Goal: Browse casually: Explore the website without a specific task or goal

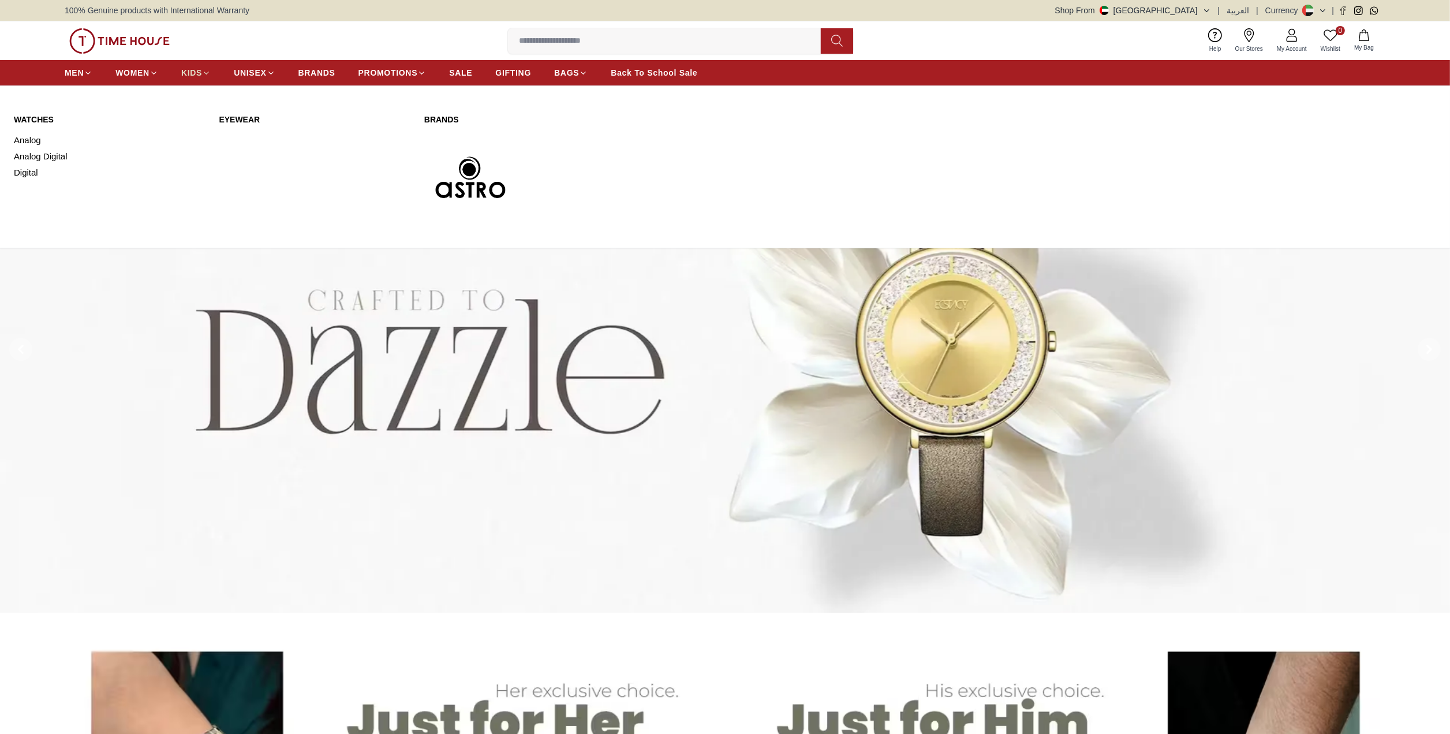
click at [194, 75] on span "KIDS" at bounding box center [191, 73] width 21 height 12
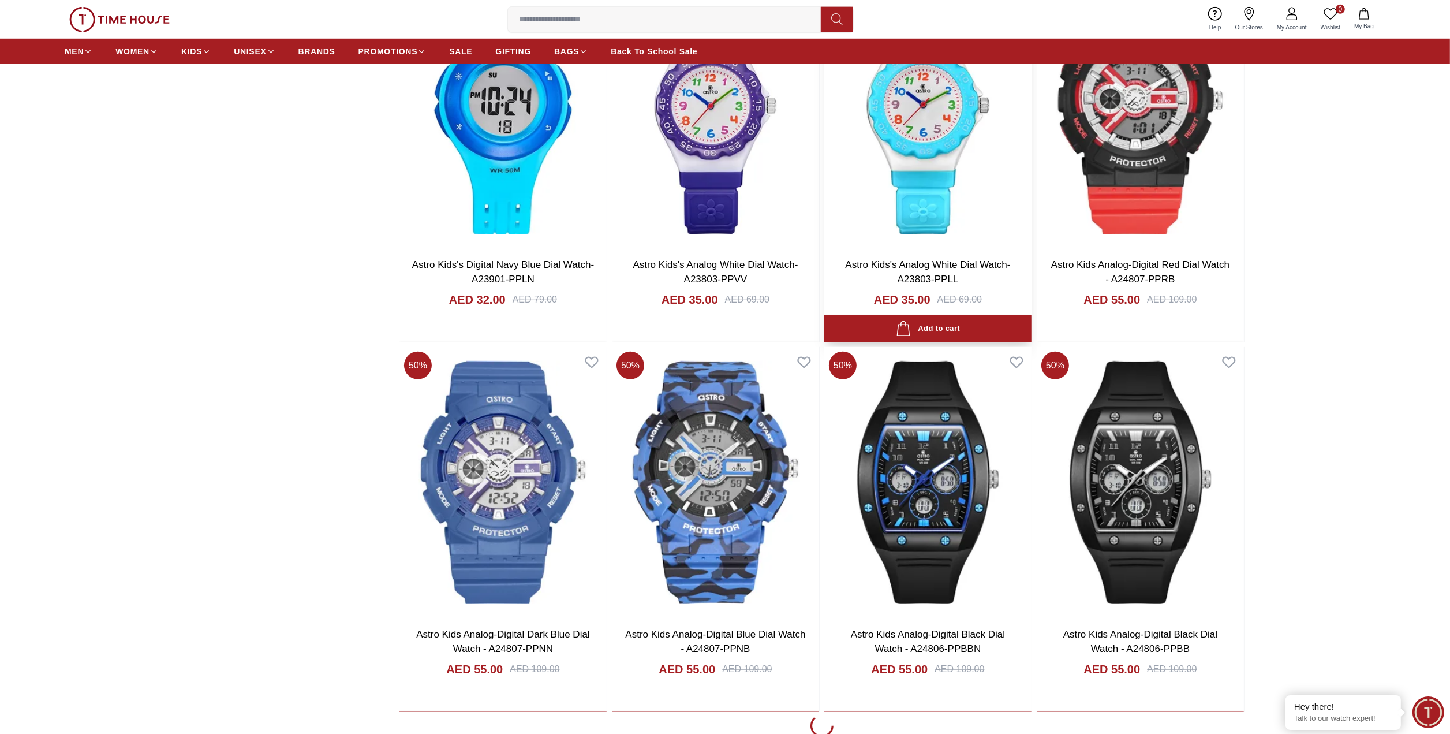
scroll to position [1443, 0]
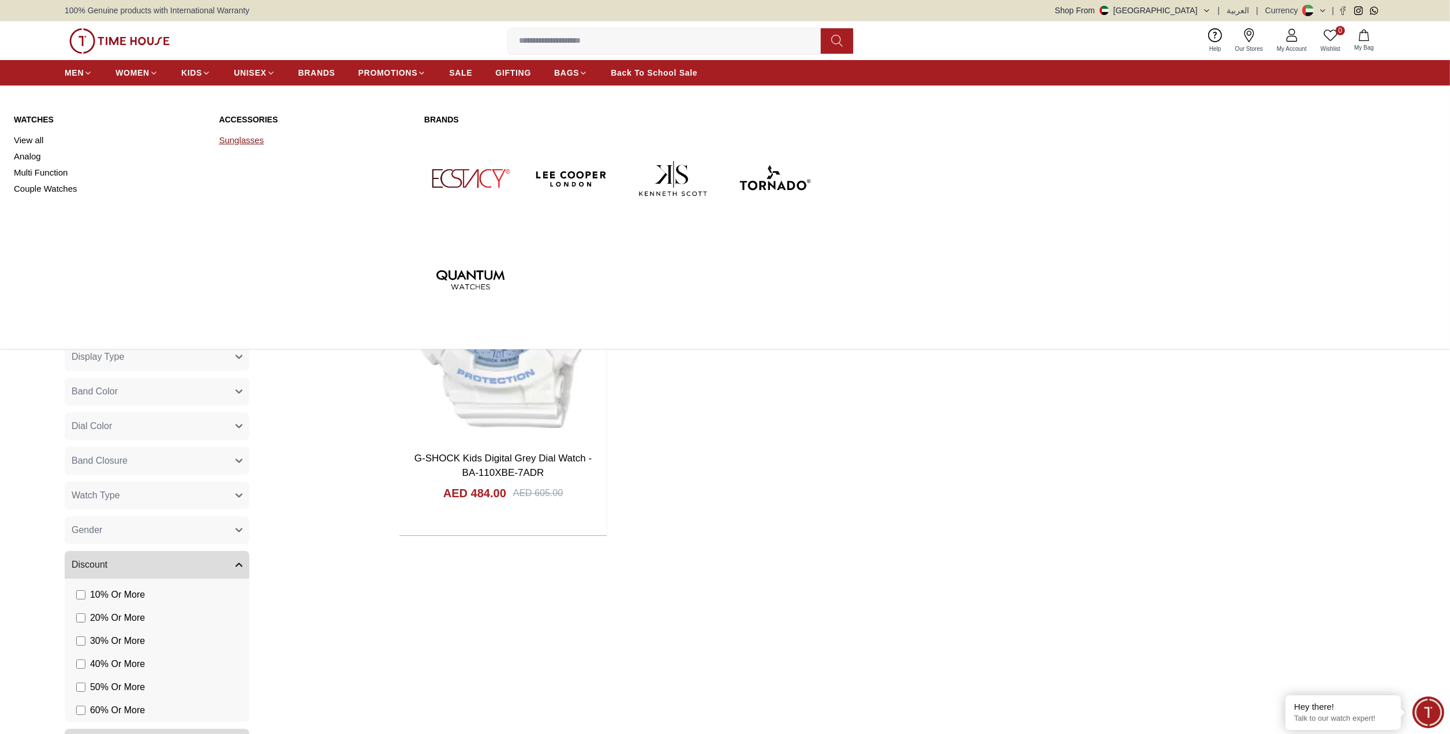
click at [221, 143] on link "Sunglasses" at bounding box center [314, 140] width 191 height 16
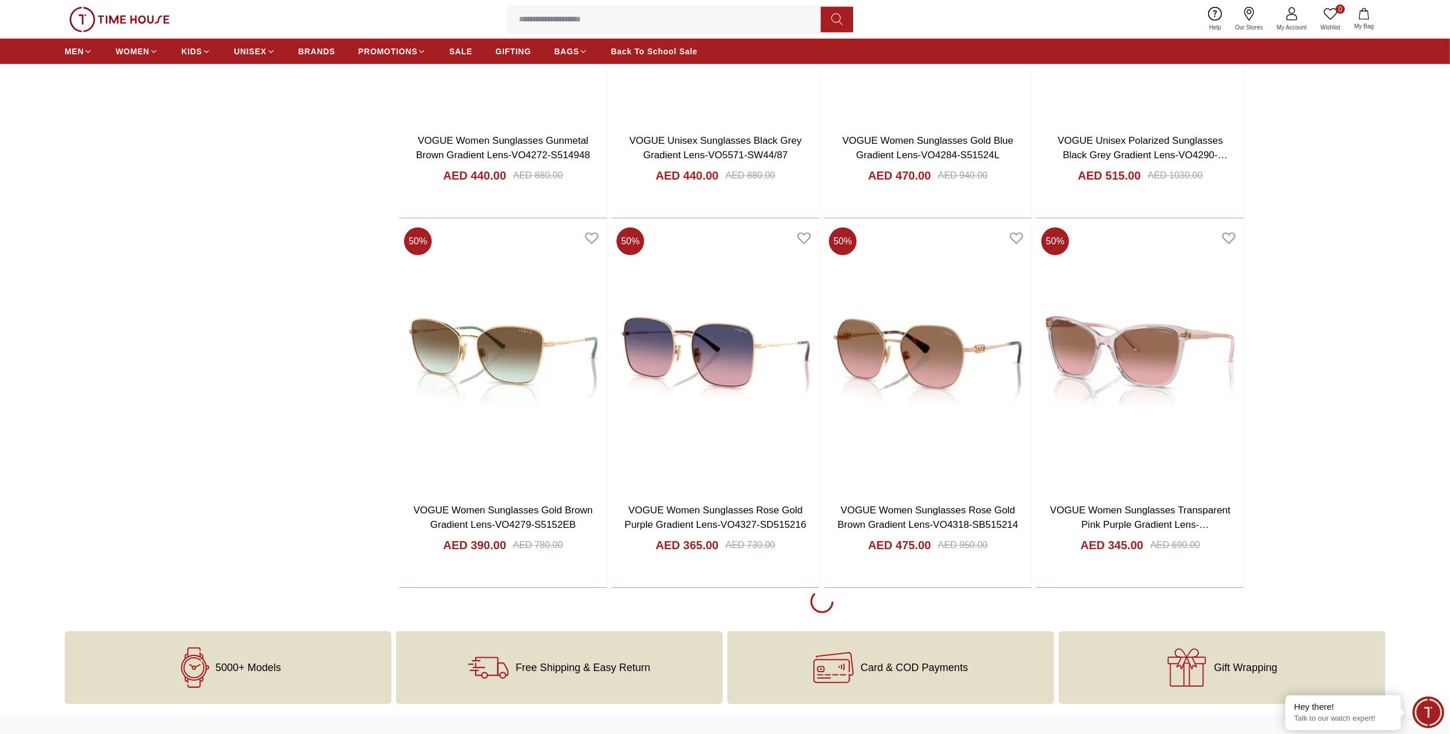
scroll to position [1443, 0]
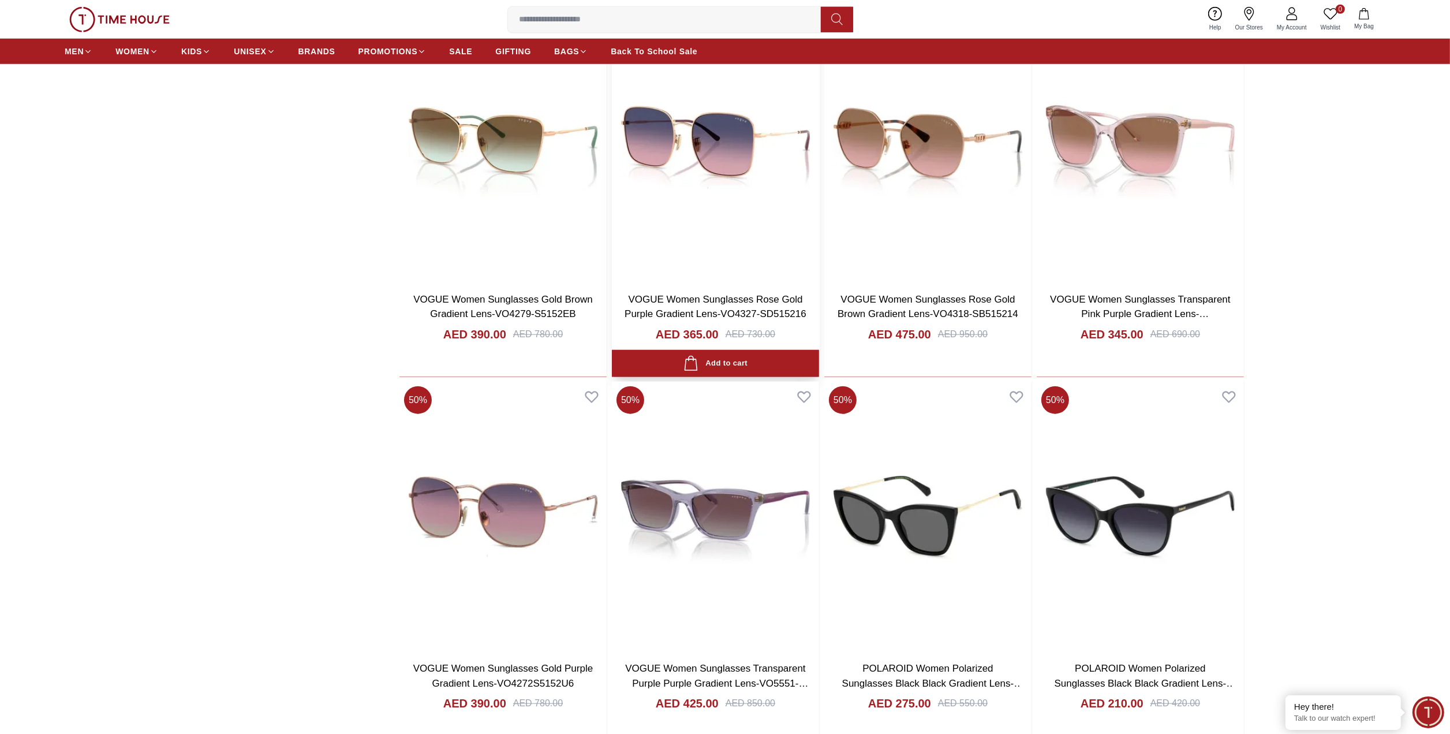
scroll to position [1674, 0]
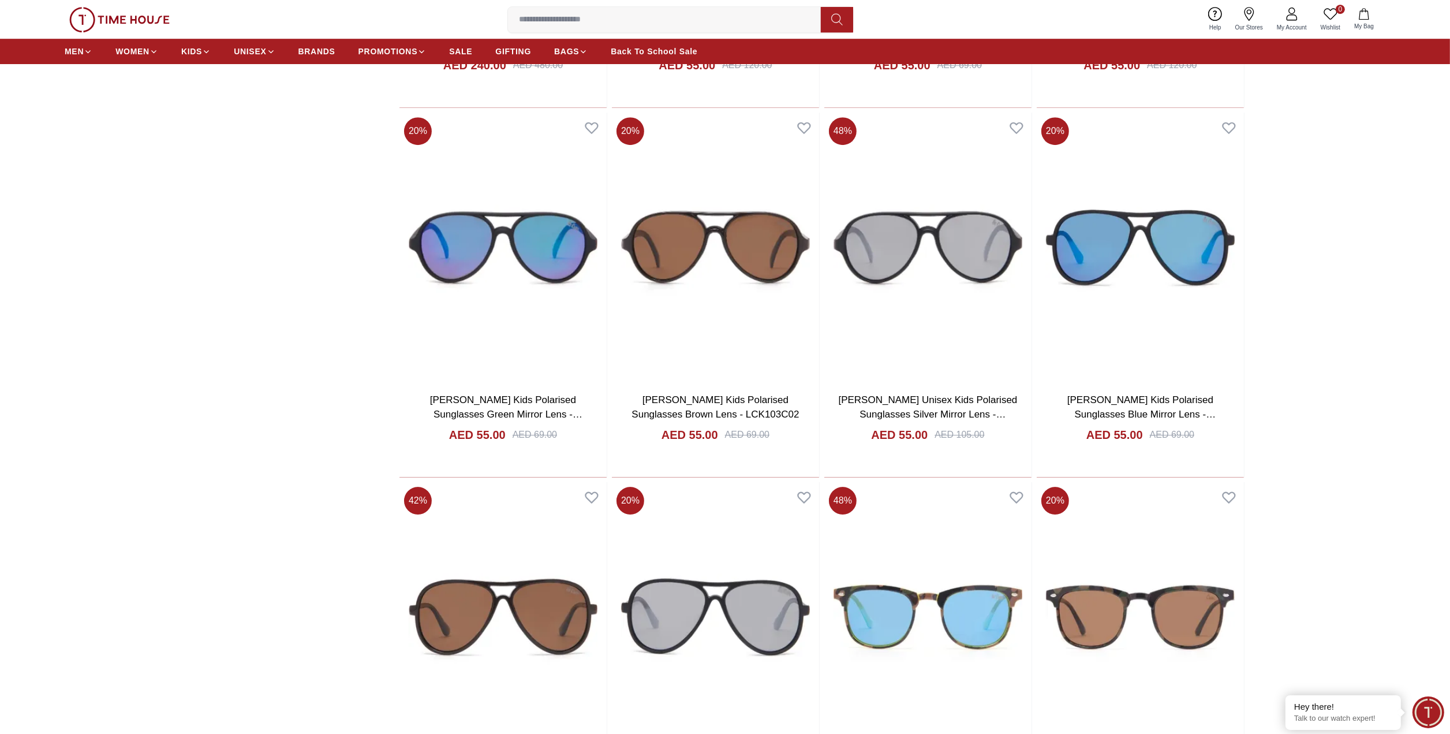
scroll to position [5600, 0]
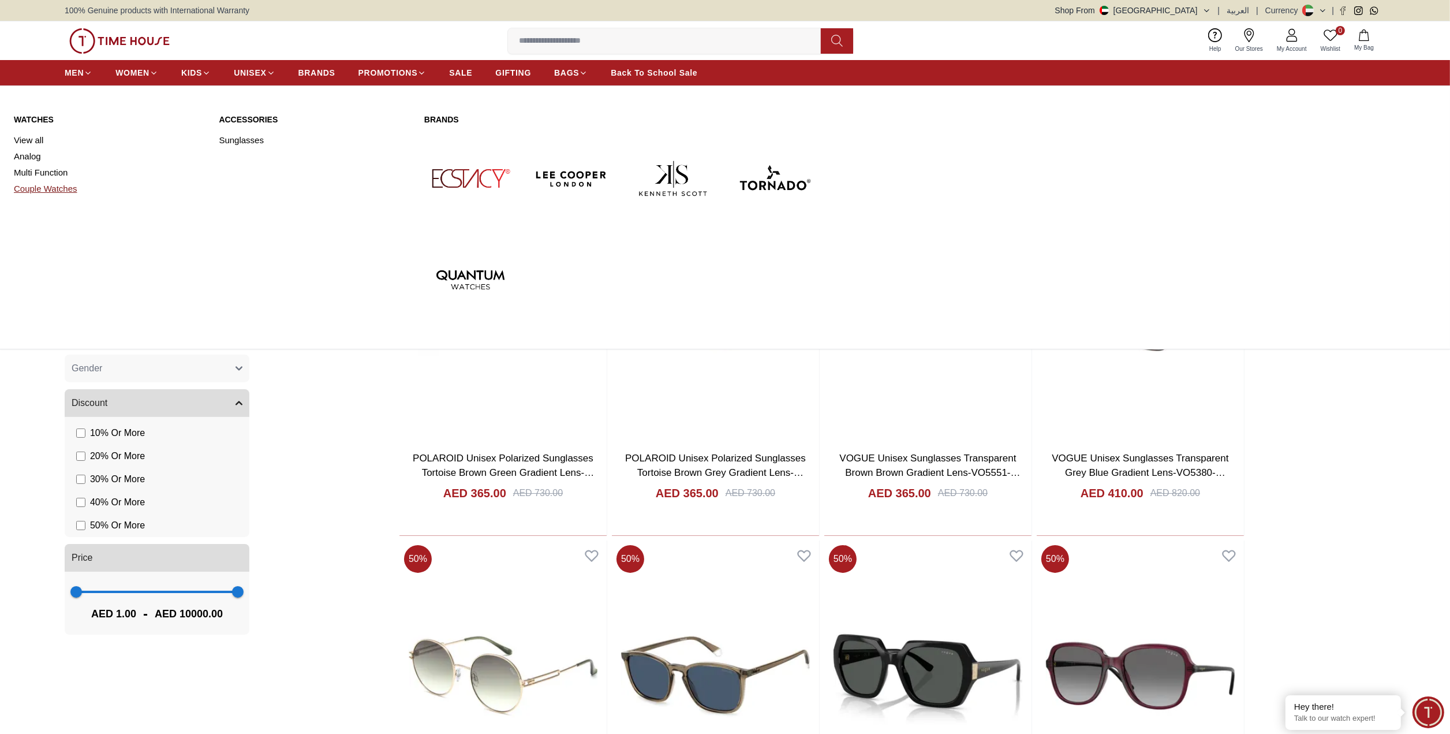
click at [57, 188] on link "Couple Watches" at bounding box center [109, 189] width 191 height 16
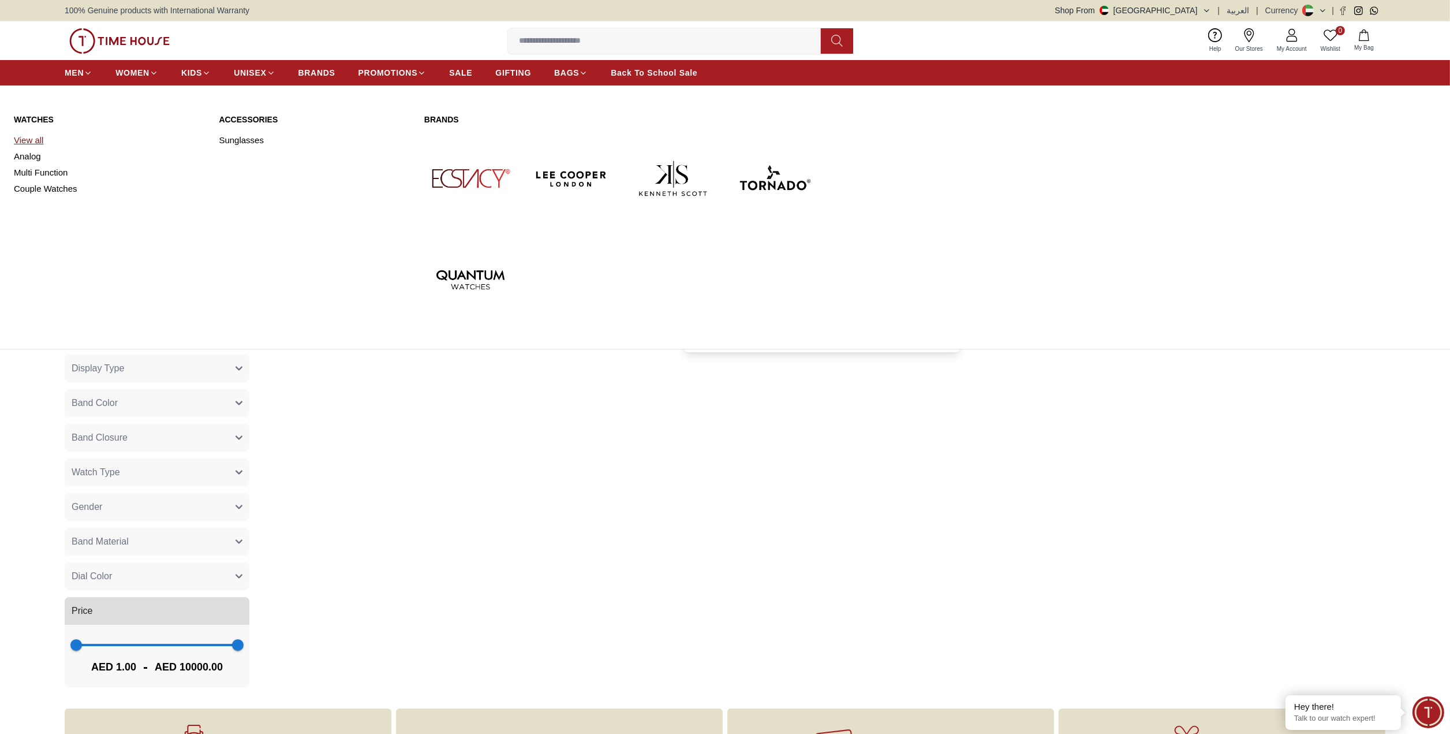
click at [22, 141] on link "View all" at bounding box center [109, 140] width 191 height 16
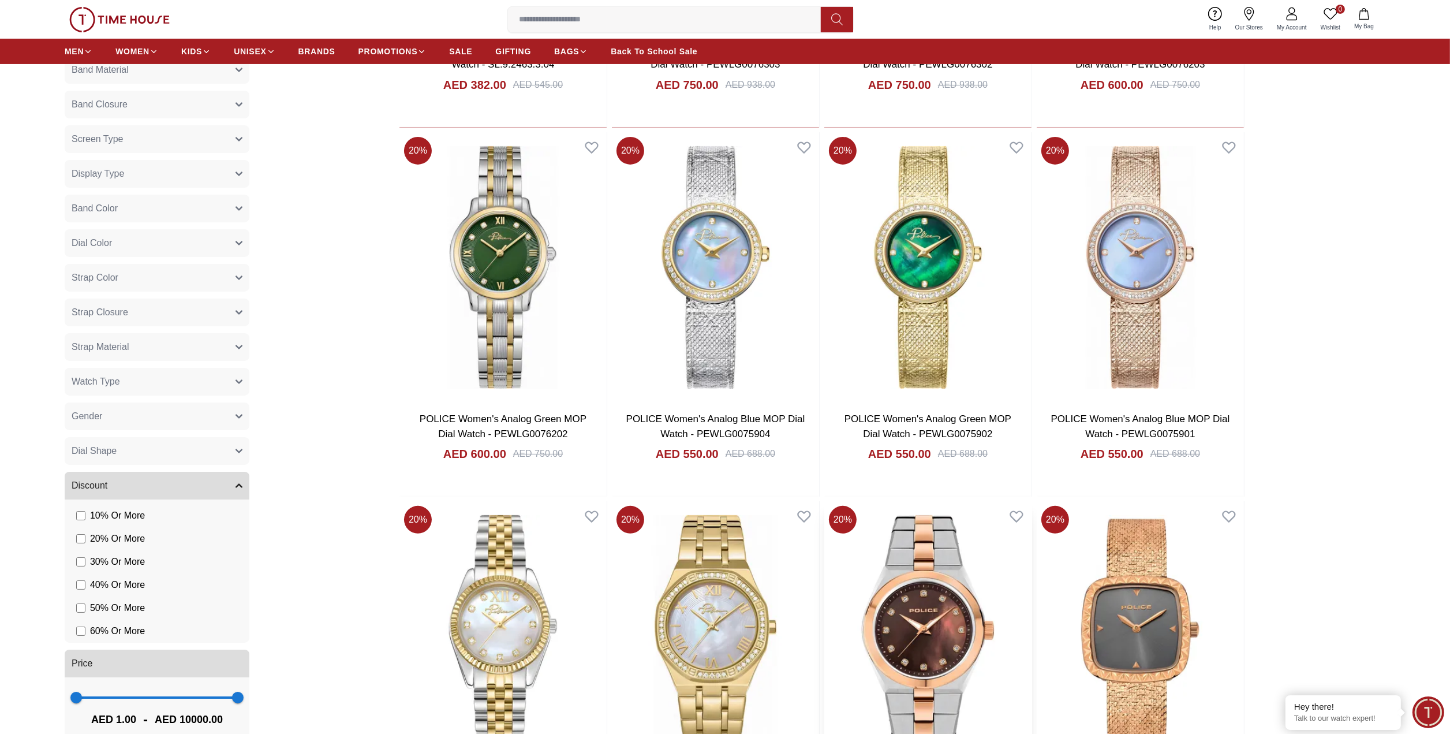
scroll to position [462, 0]
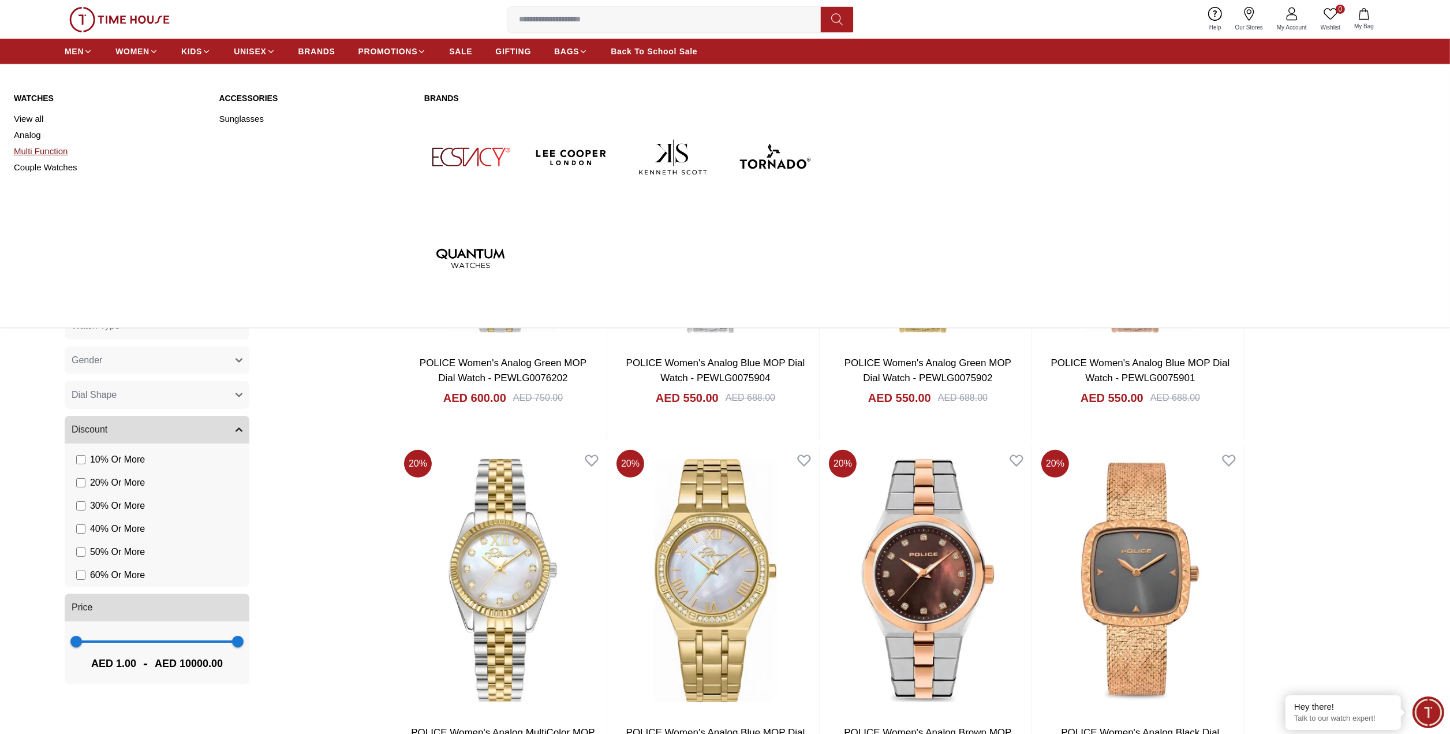
click at [46, 154] on link "Multi Function" at bounding box center [109, 151] width 191 height 16
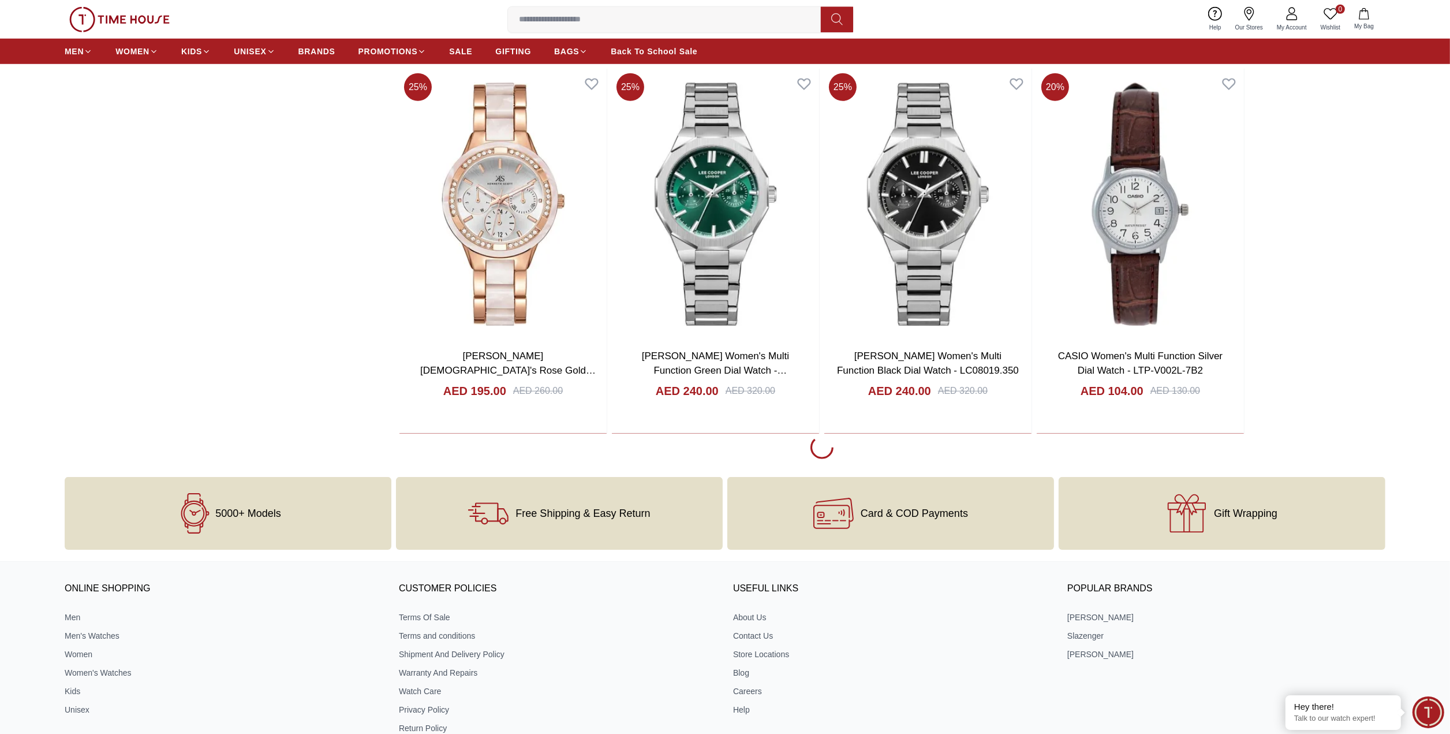
scroll to position [1732, 0]
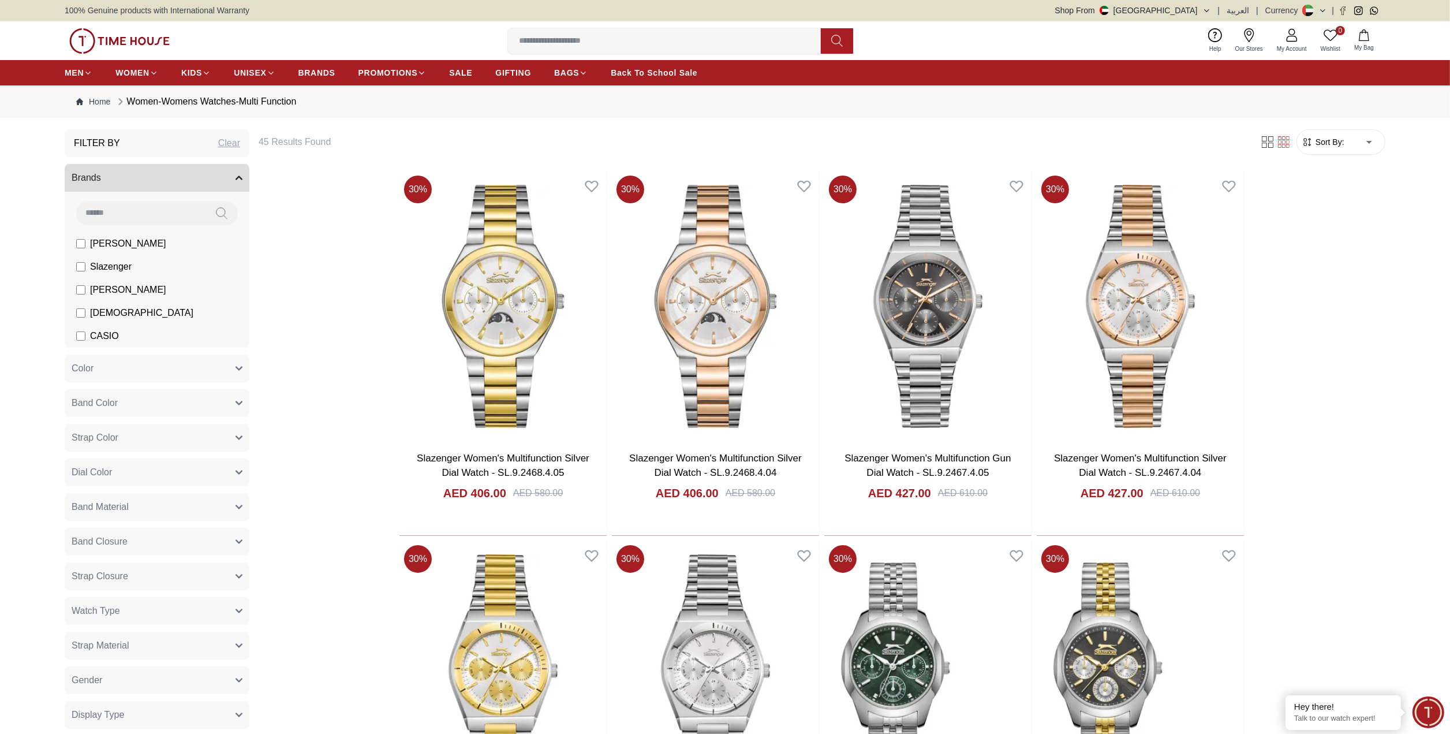
click at [444, 78] on ul "MEN WOMEN KIDS UNISEX BRANDS PROMOTIONS SALE GIFTING BAGS Back To School Sale" at bounding box center [381, 72] width 633 height 21
click at [409, 73] on span "PROMOTIONS" at bounding box center [388, 73] width 59 height 12
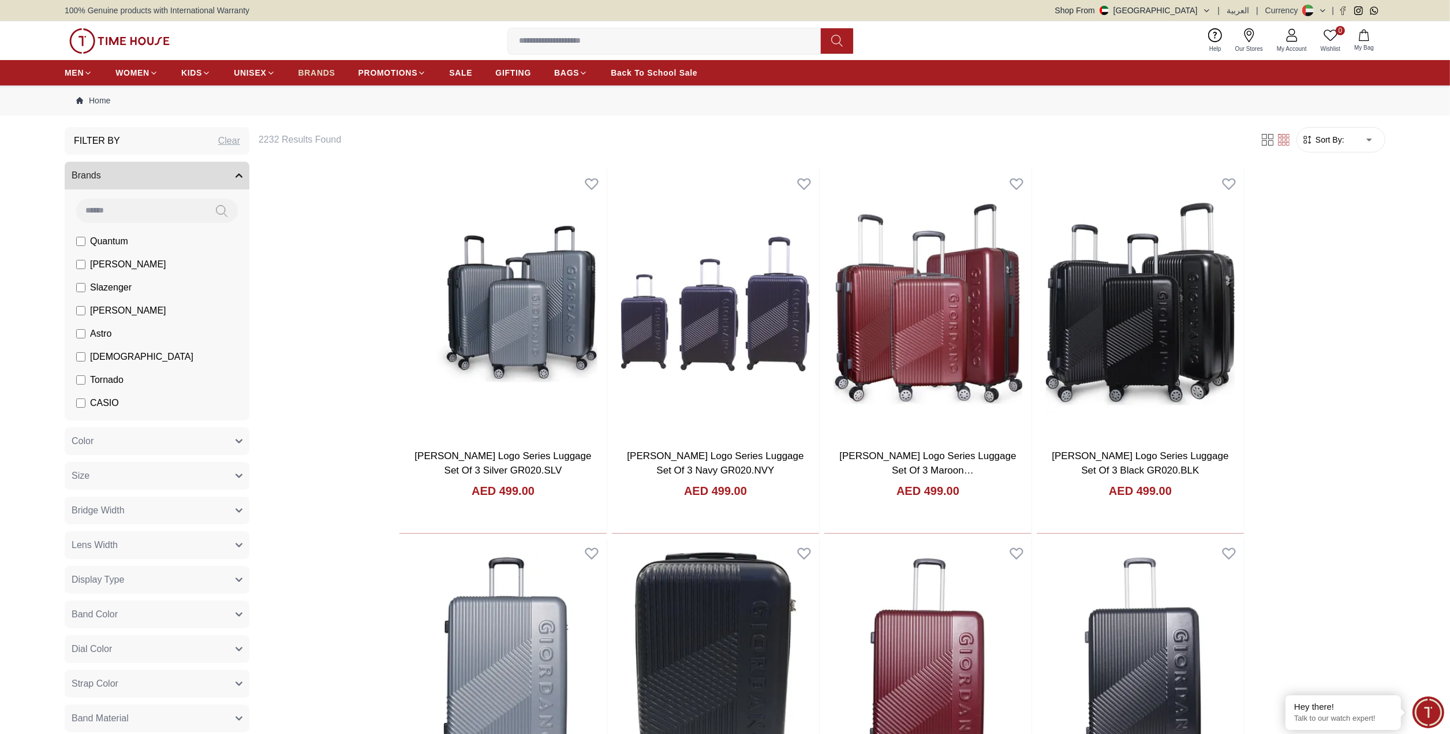
click at [310, 73] on span "BRANDS" at bounding box center [316, 73] width 37 height 12
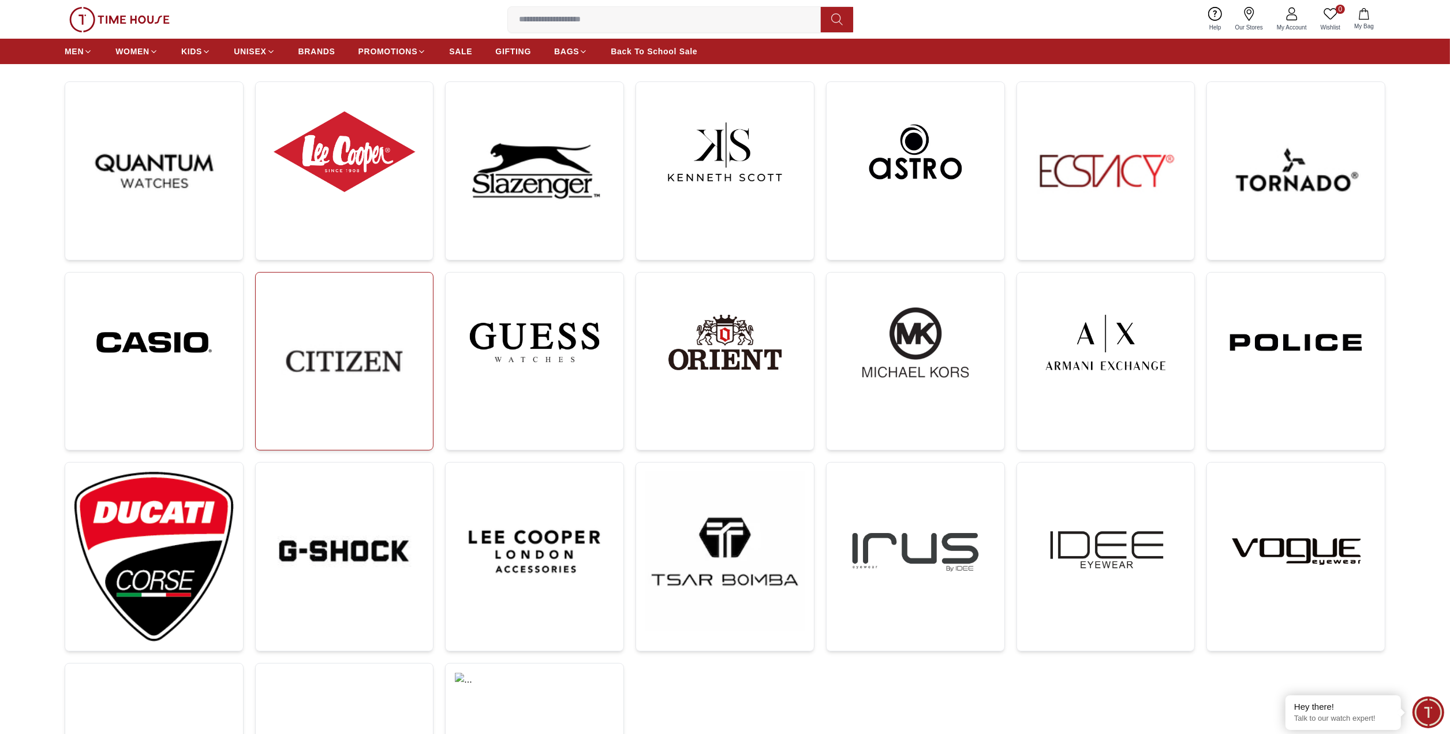
scroll to position [231, 0]
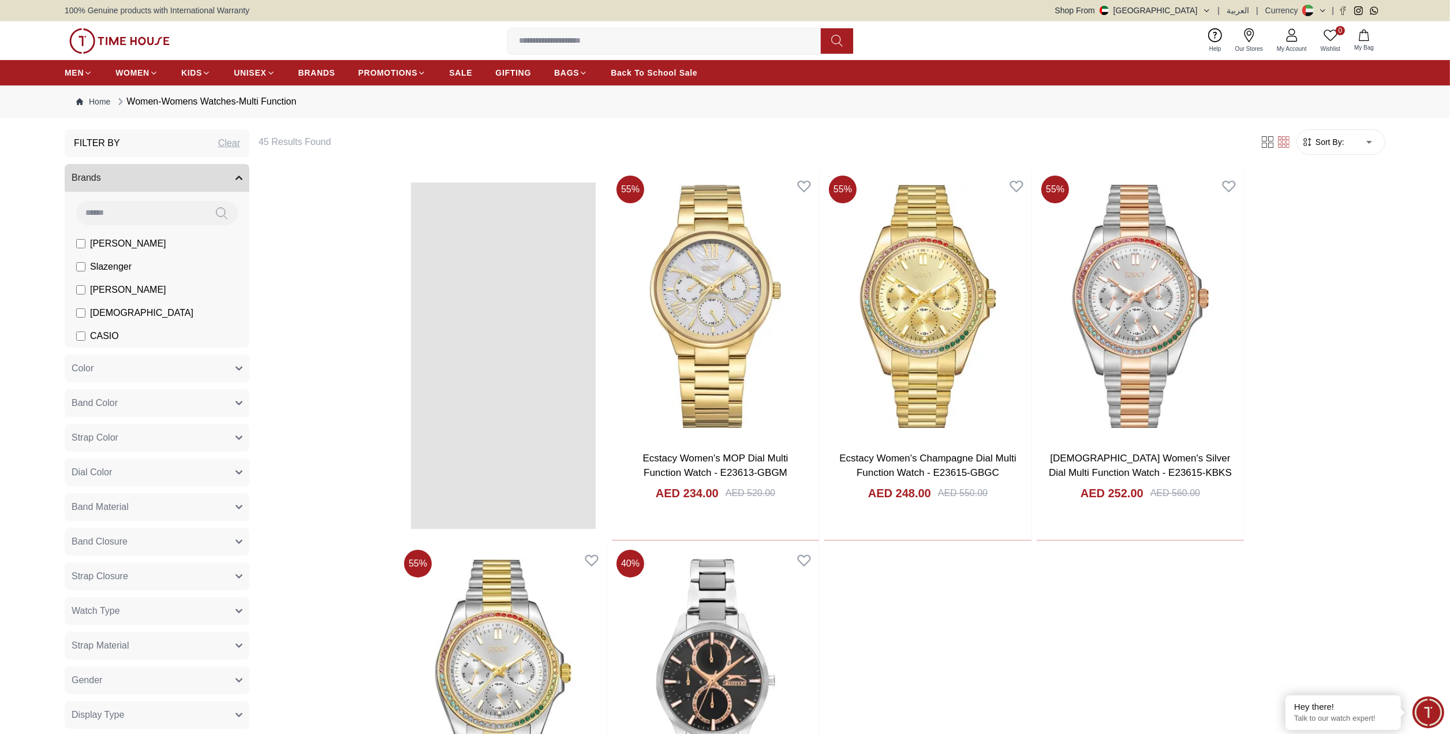
scroll to position [728, 0]
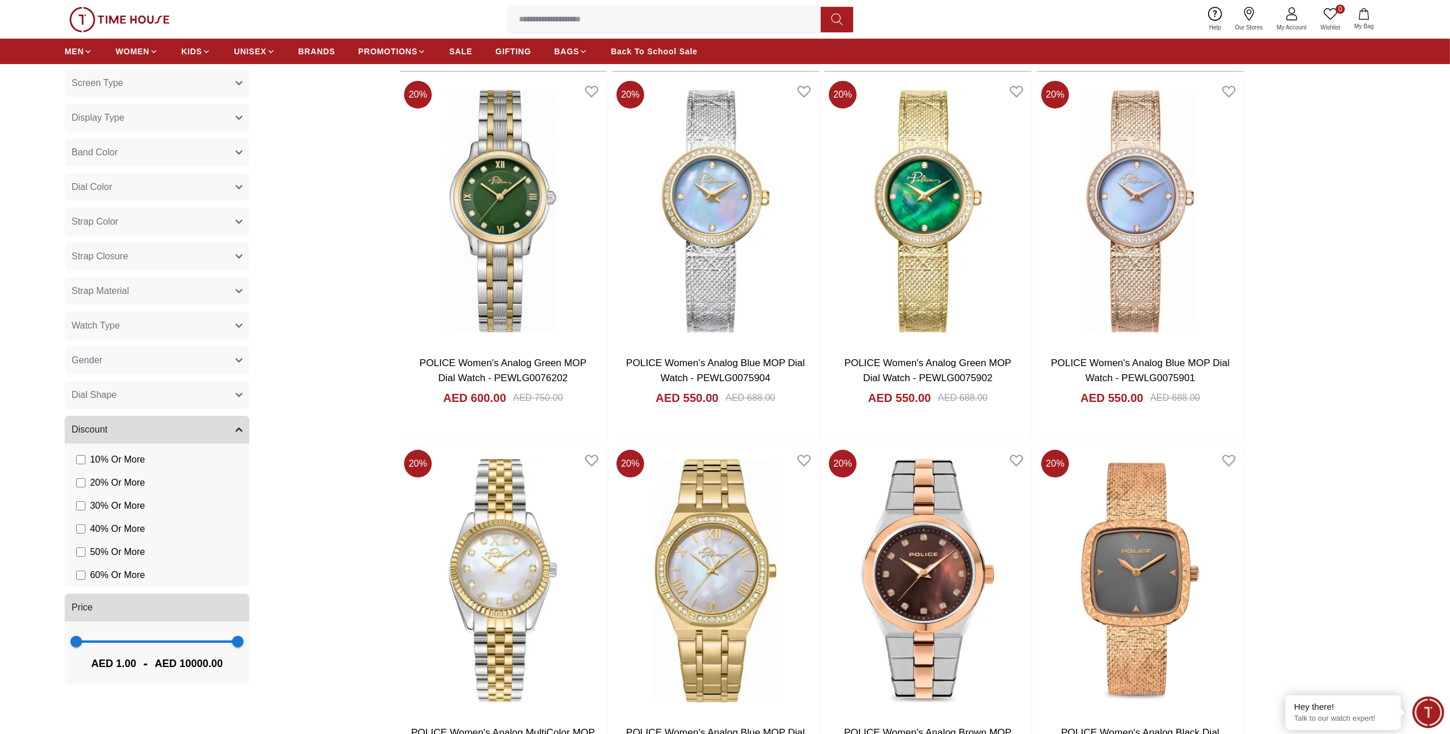
scroll to position [621, 0]
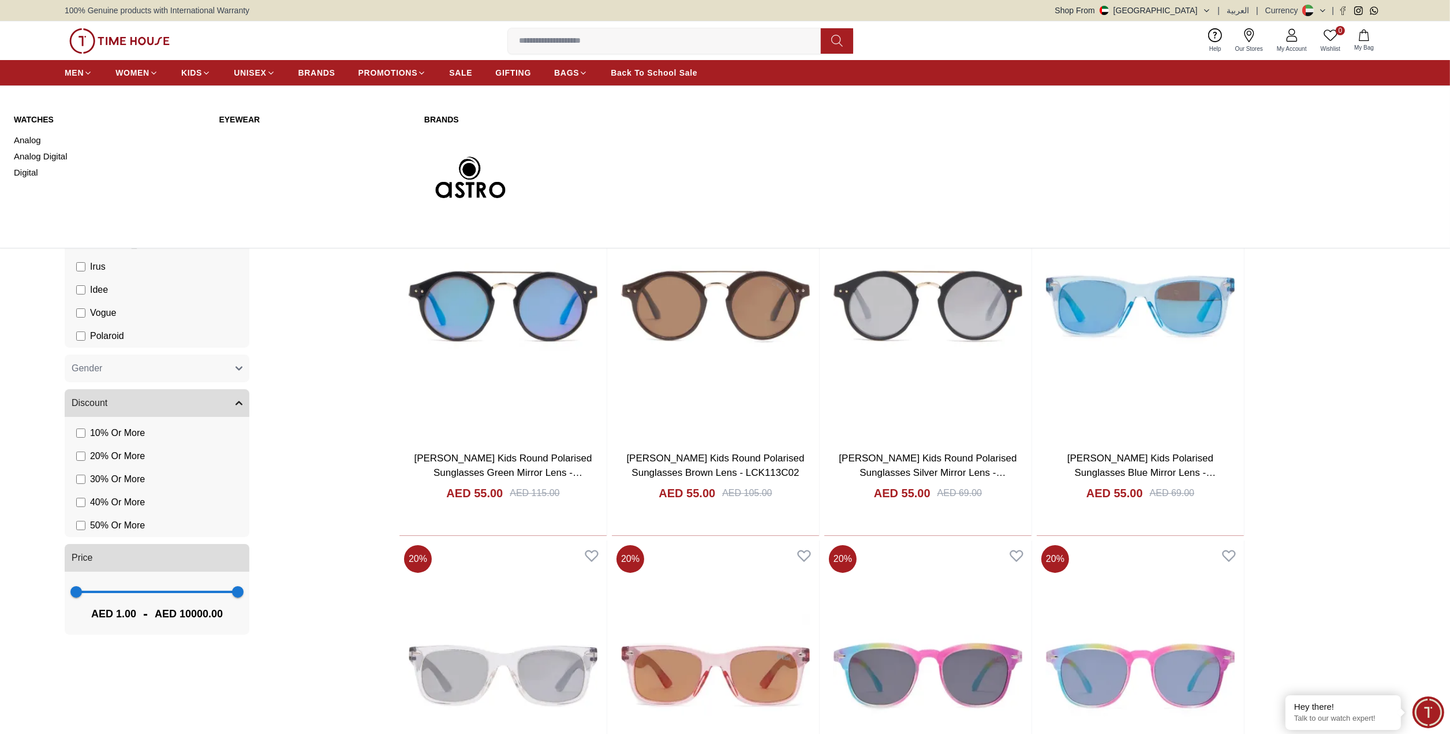
click at [247, 115] on link "Eyewear" at bounding box center [314, 120] width 191 height 12
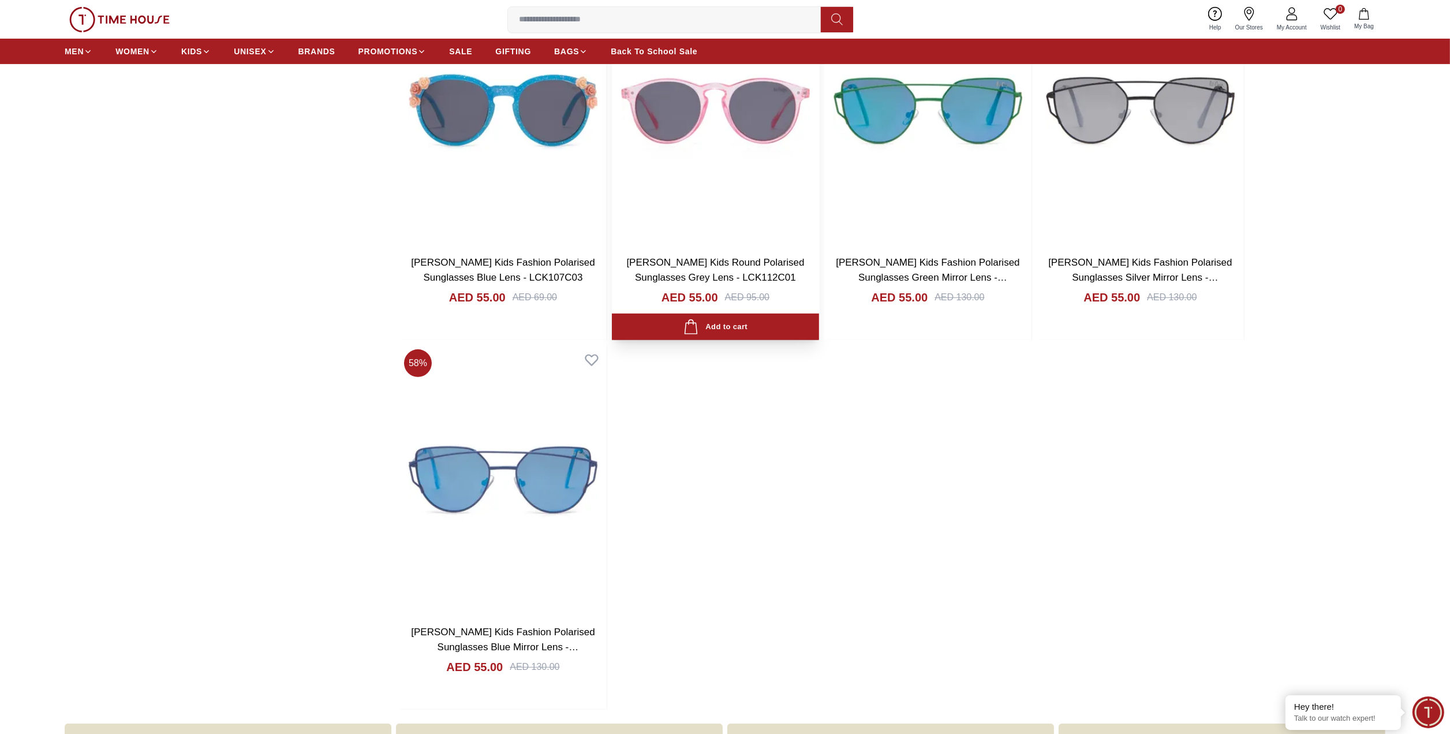
scroll to position [635, 0]
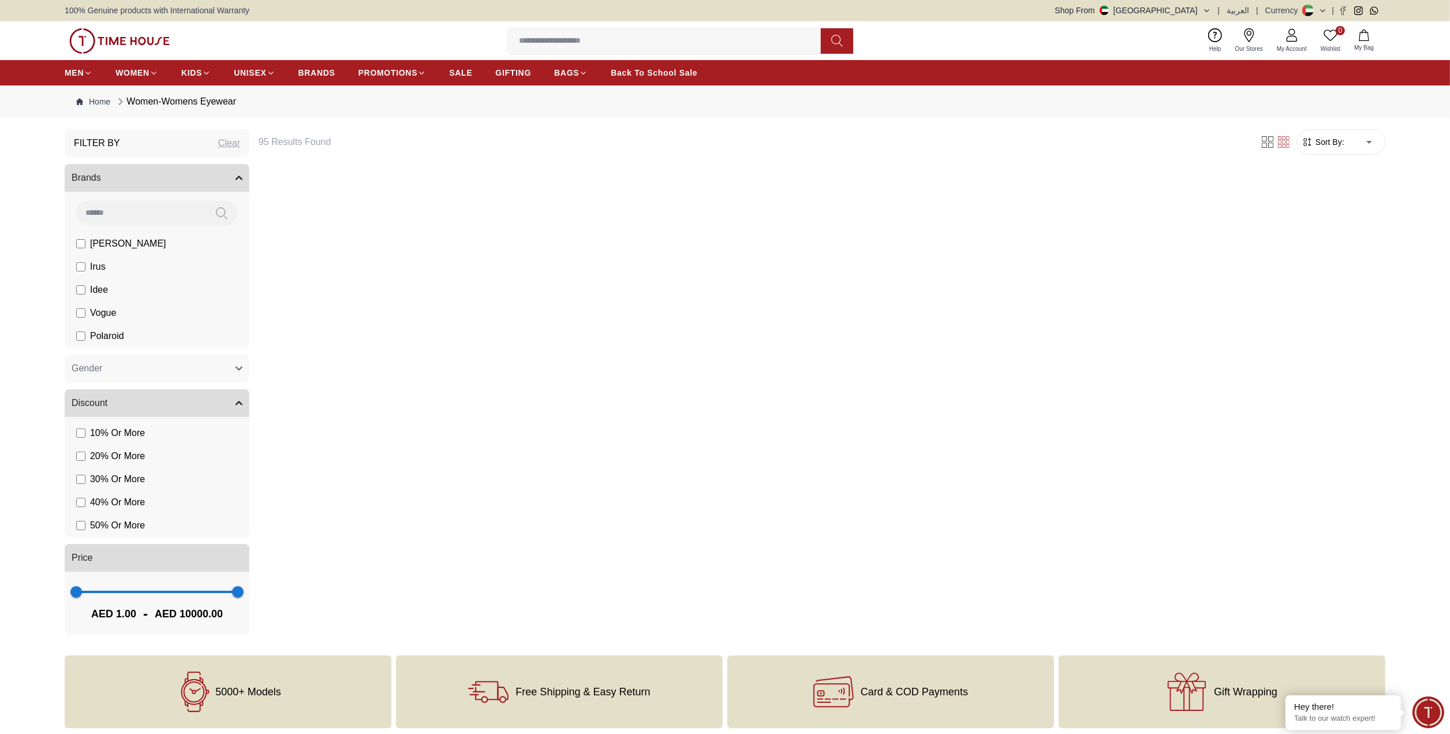
scroll to position [347, 0]
